Goal: Task Accomplishment & Management: Manage account settings

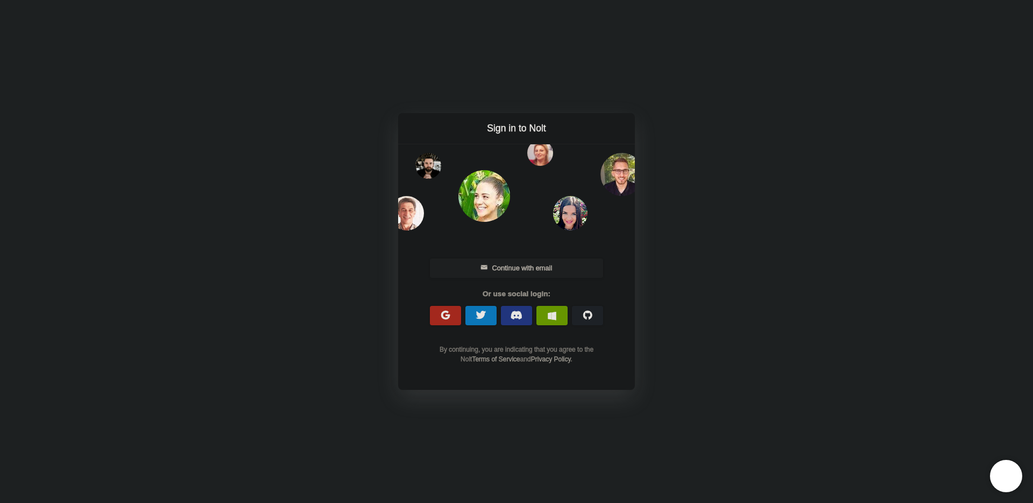
click at [523, 270] on button "Continue with email" at bounding box center [516, 267] width 173 height 19
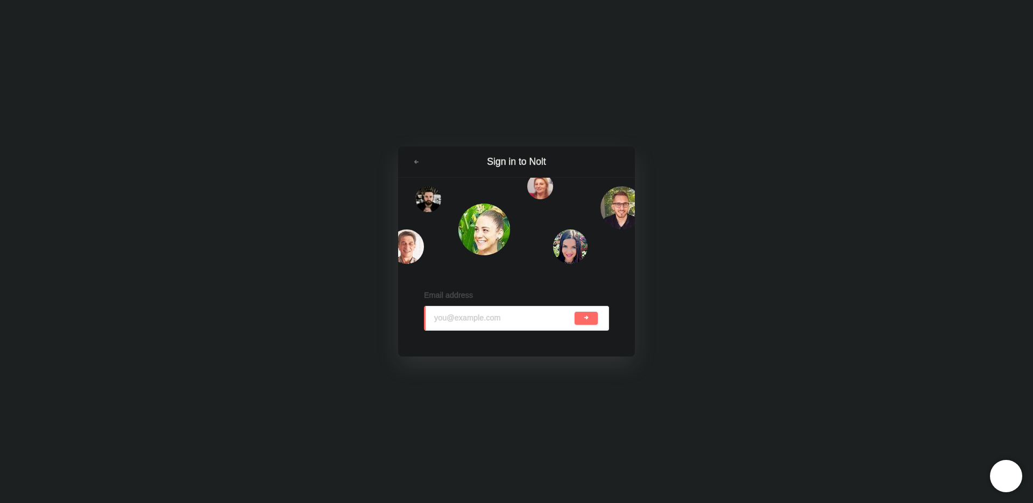
click at [461, 312] on input "email" at bounding box center [503, 318] width 138 height 24
type input "[EMAIL_ADDRESS][DOMAIN_NAME]"
click at [575, 312] on button "submit" at bounding box center [586, 318] width 23 height 13
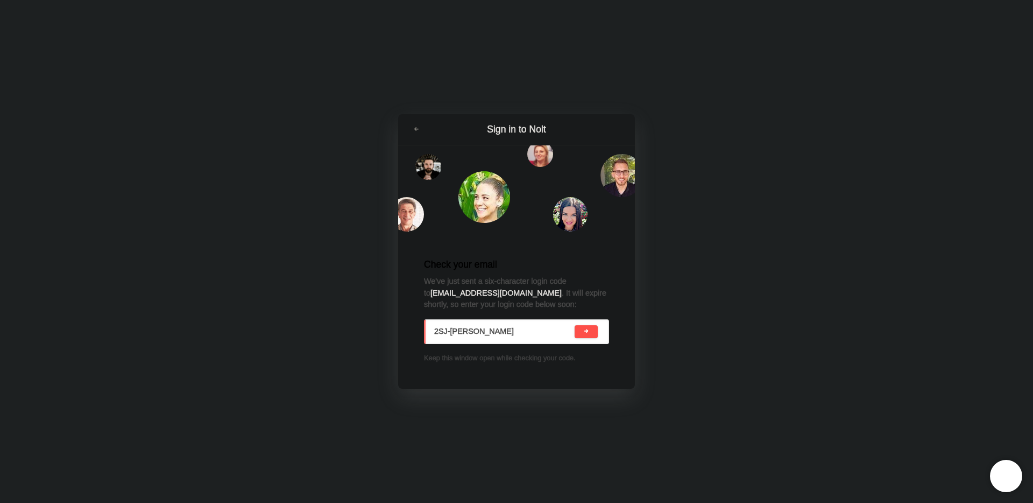
click at [583, 330] on span "submit" at bounding box center [586, 331] width 6 height 6
type input "2SJ-[PERSON_NAME]"
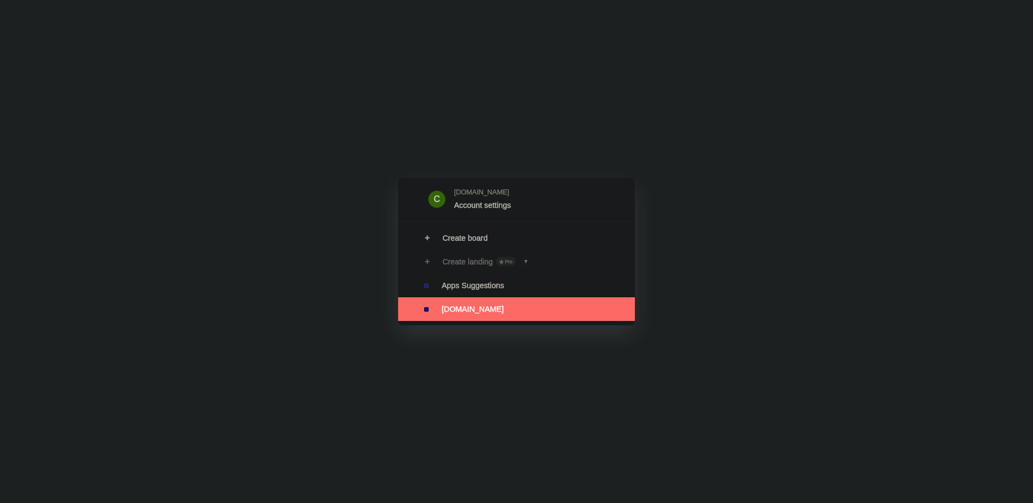
click at [457, 310] on link at bounding box center [516, 309] width 237 height 24
